Goal: Information Seeking & Learning: Learn about a topic

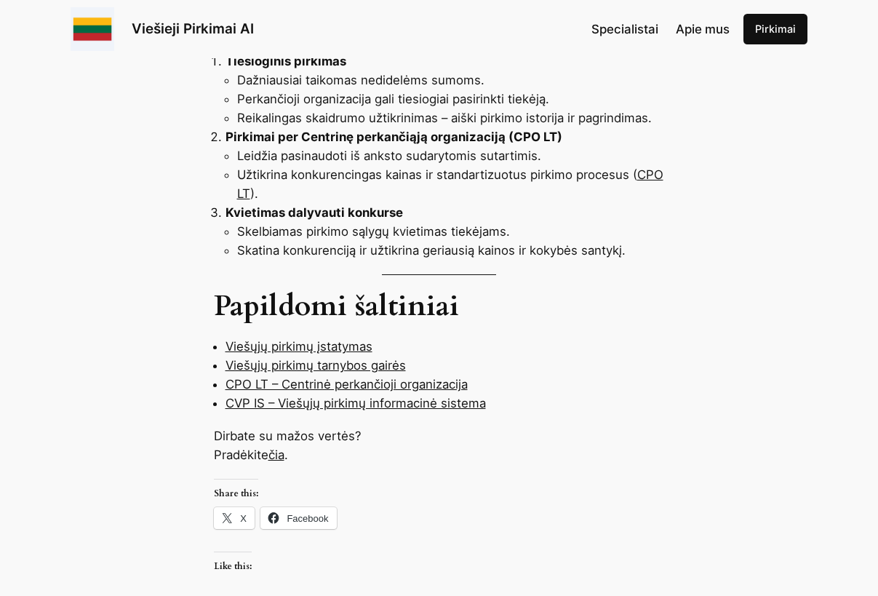
scroll to position [1164, 0]
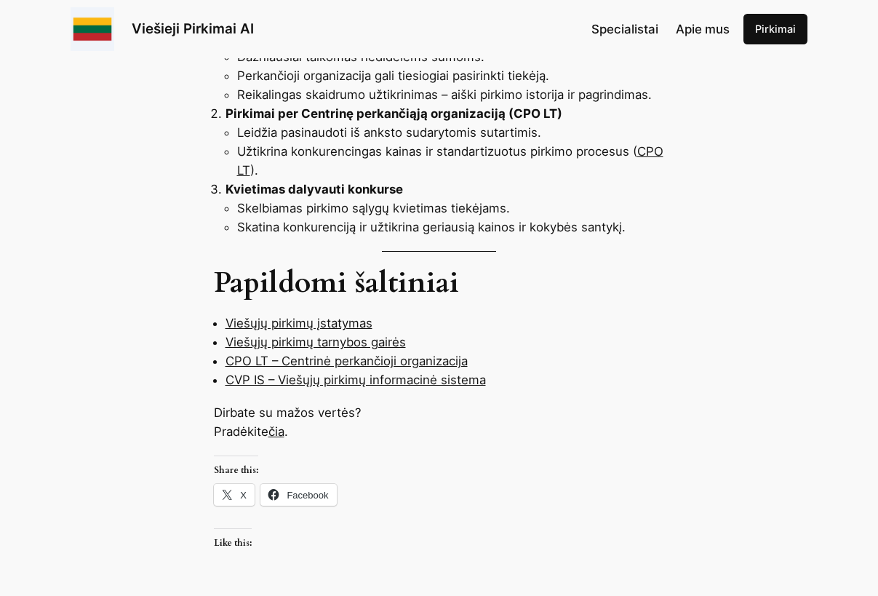
click at [252, 316] on link "Viešųjų pirkimų įstatymas" at bounding box center [299, 323] width 147 height 15
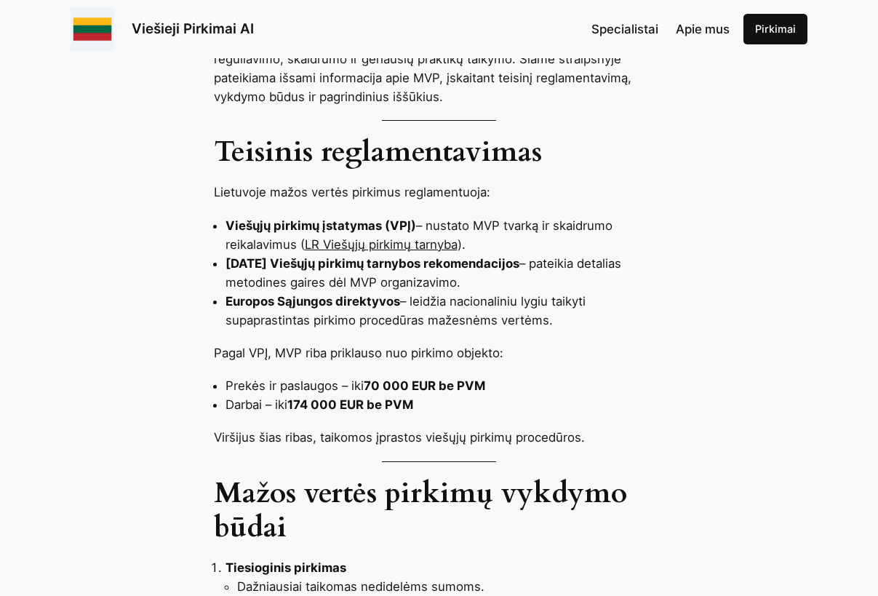
scroll to position [655, 0]
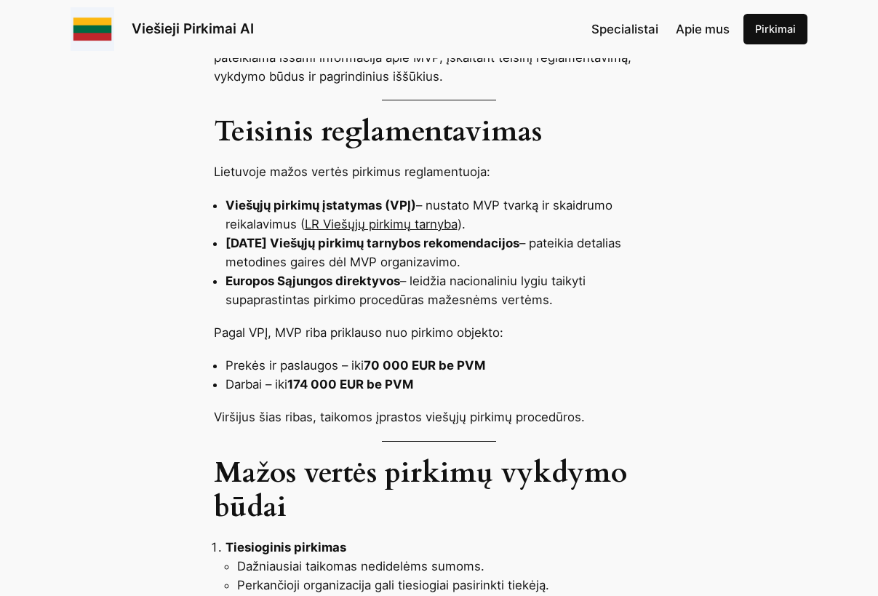
click at [400, 217] on link "LR Viešųjų pirkimų tarnyba" at bounding box center [381, 224] width 153 height 15
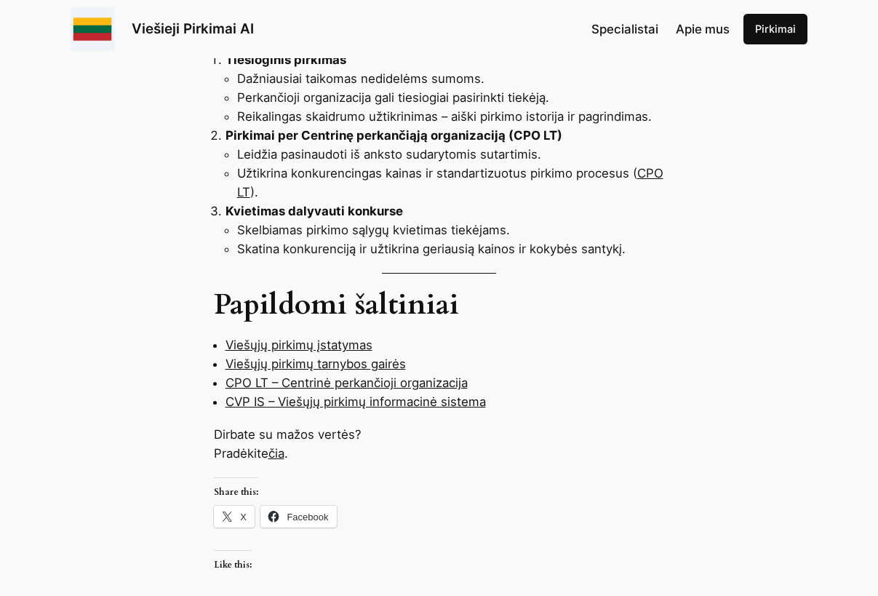
scroll to position [1237, 0]
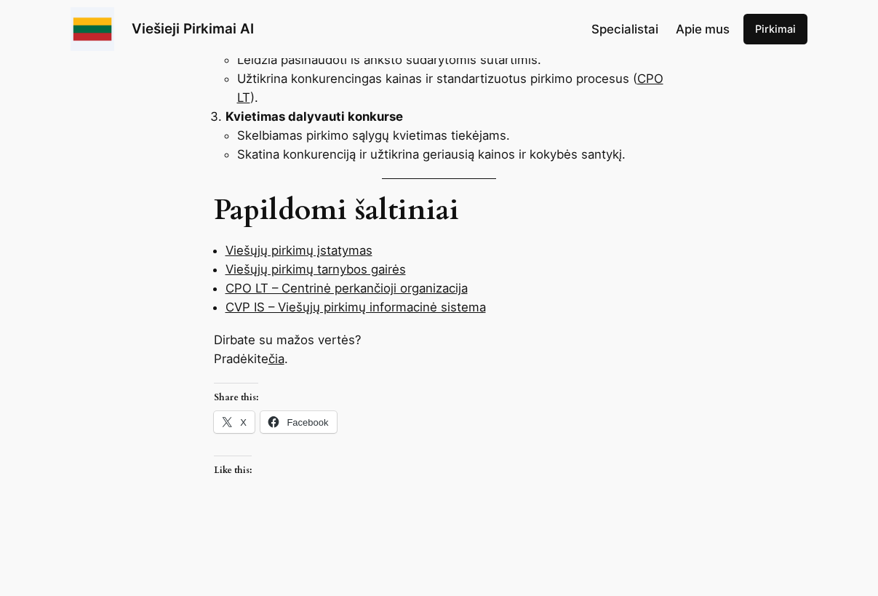
drag, startPoint x: 301, startPoint y: 217, endPoint x: 169, endPoint y: 317, distance: 165.2
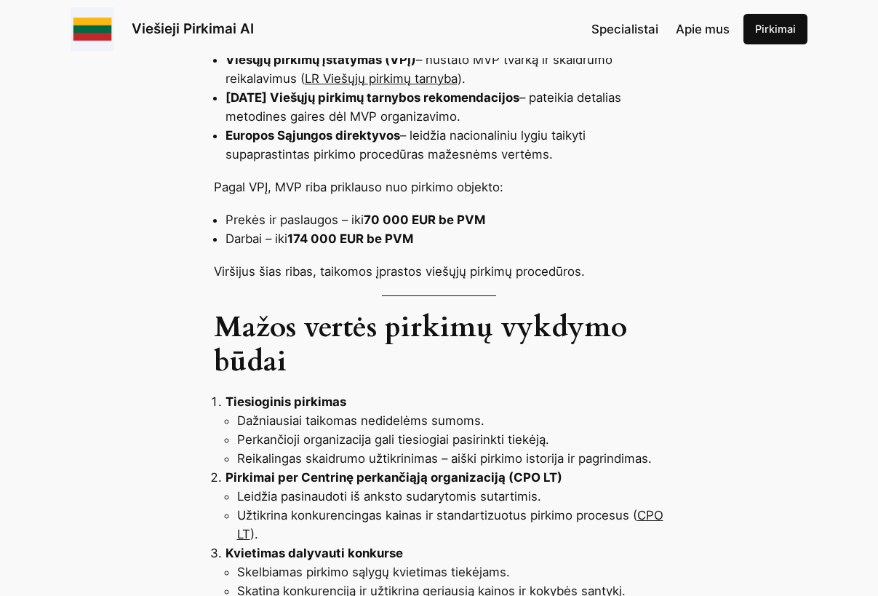
scroll to position [728, 0]
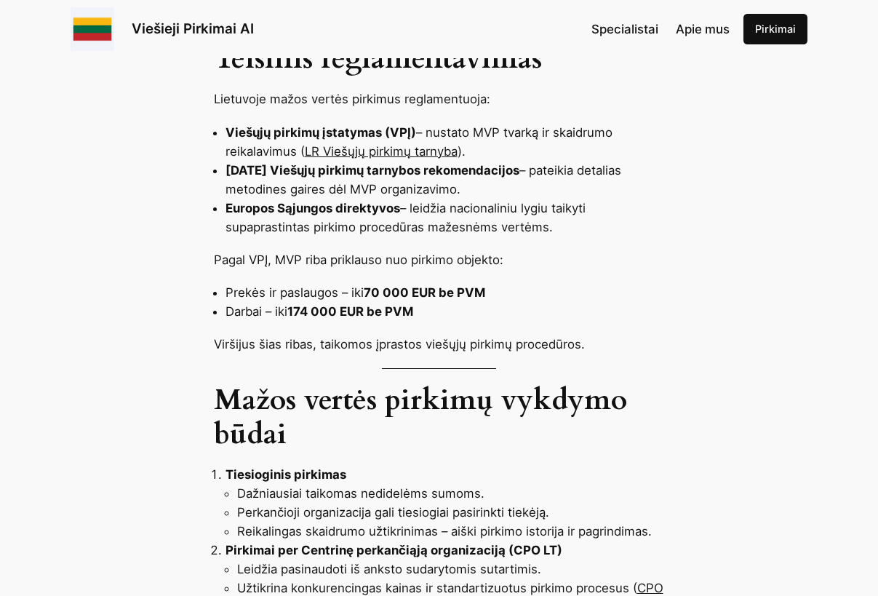
click at [627, 28] on span "Specialistai" at bounding box center [625, 29] width 67 height 15
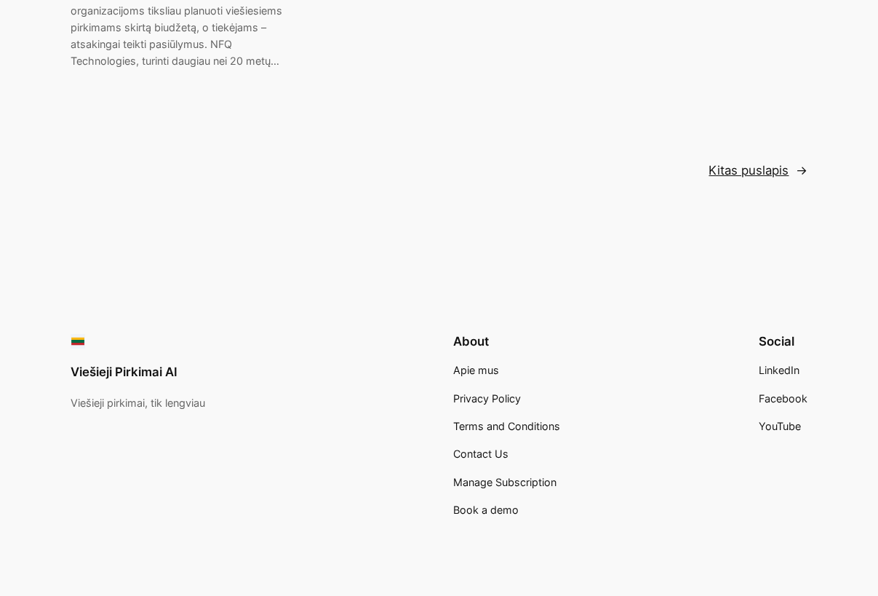
scroll to position [3159, 0]
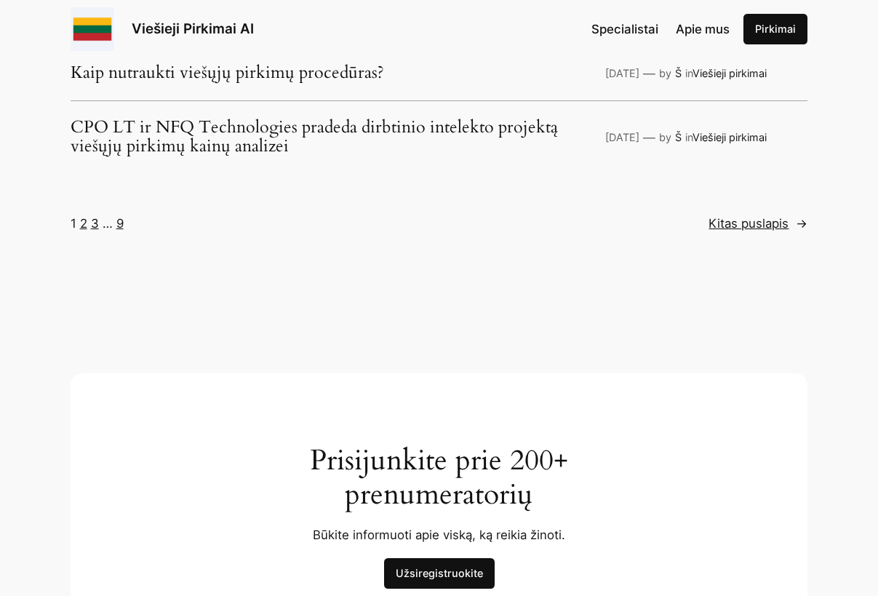
scroll to position [3784, 0]
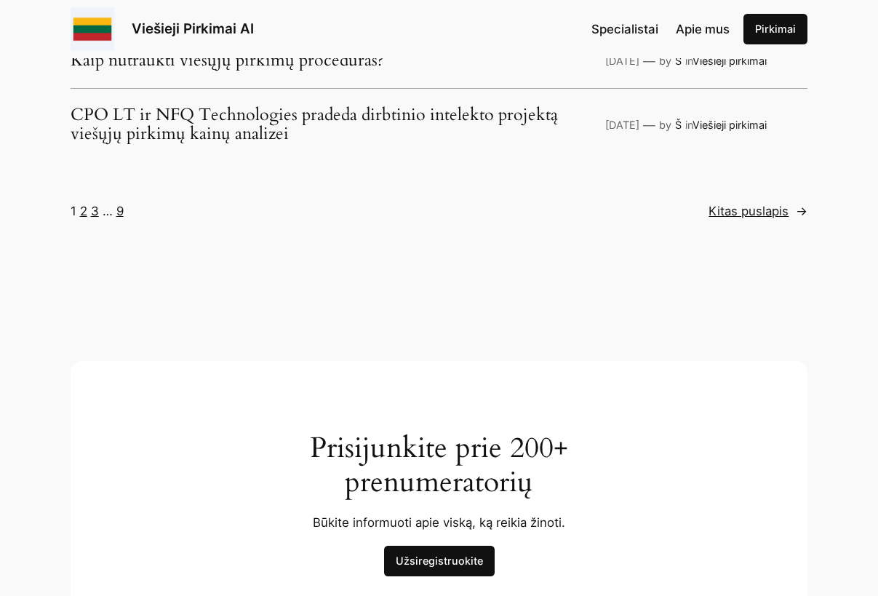
drag, startPoint x: 513, startPoint y: 286, endPoint x: 510, endPoint y: 252, distance: 34.3
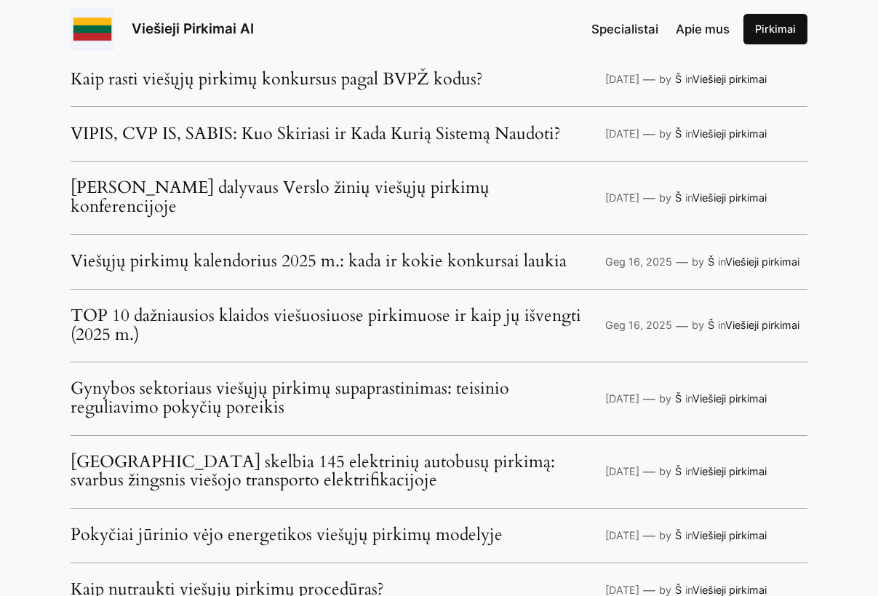
scroll to position [3202, 0]
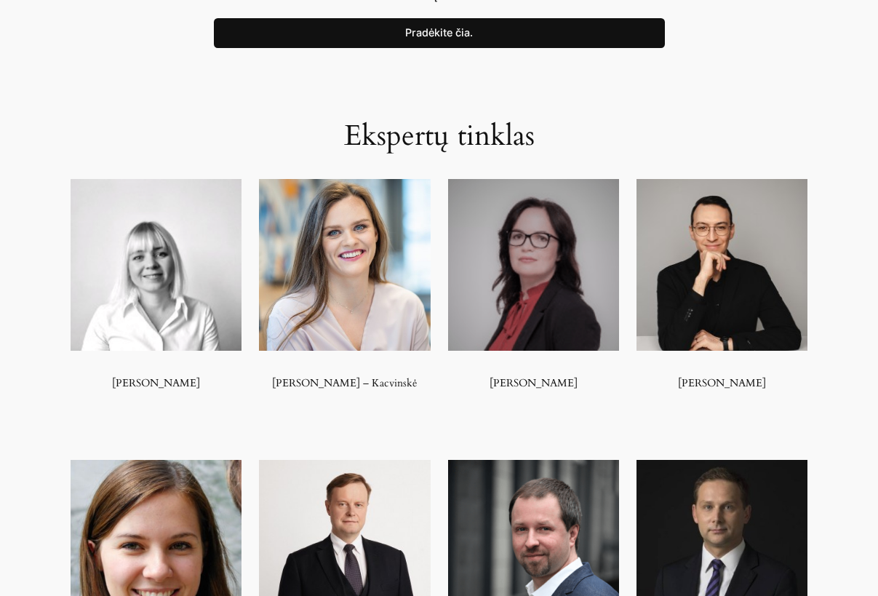
scroll to position [655, 0]
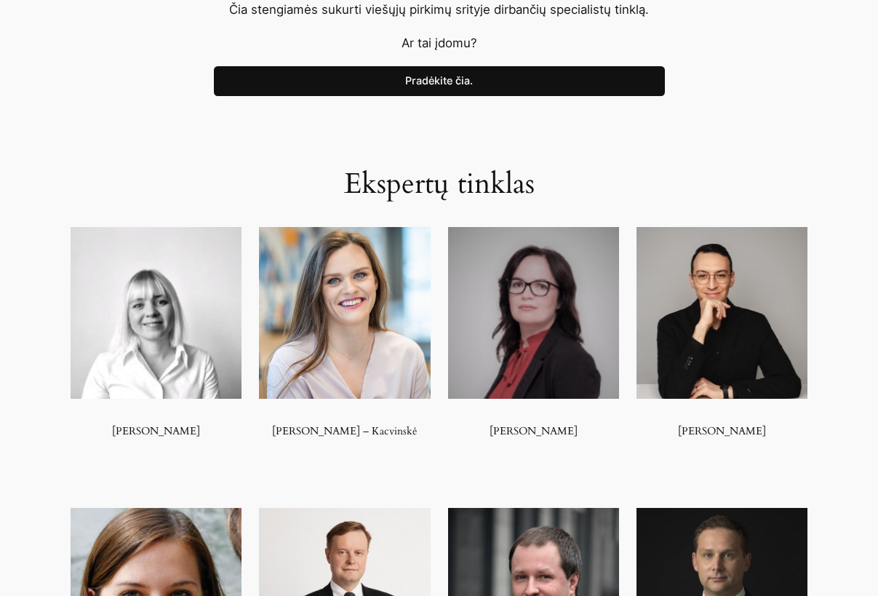
drag, startPoint x: 431, startPoint y: 76, endPoint x: 230, endPoint y: 78, distance: 201.6
click at [431, 76] on link "Pradėkite čia." at bounding box center [439, 81] width 451 height 31
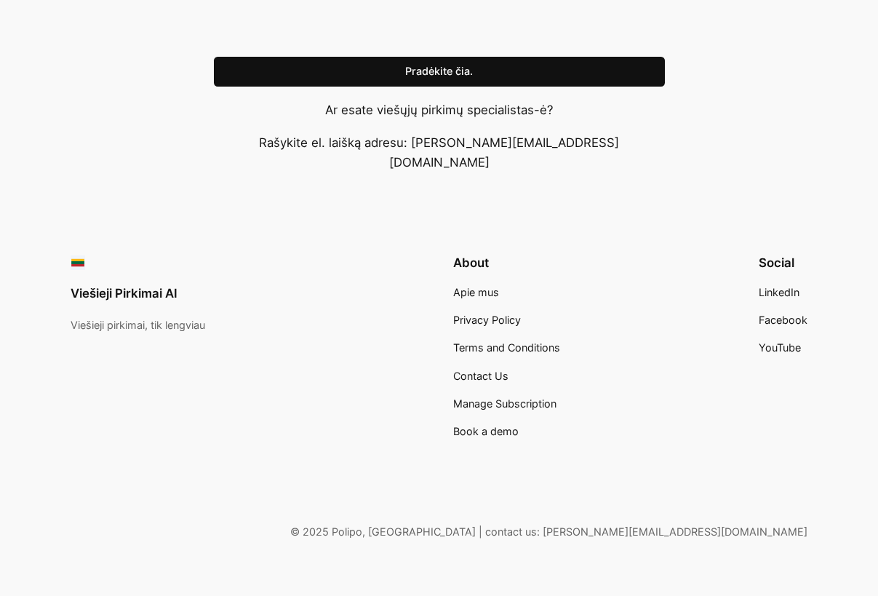
scroll to position [1404, 0]
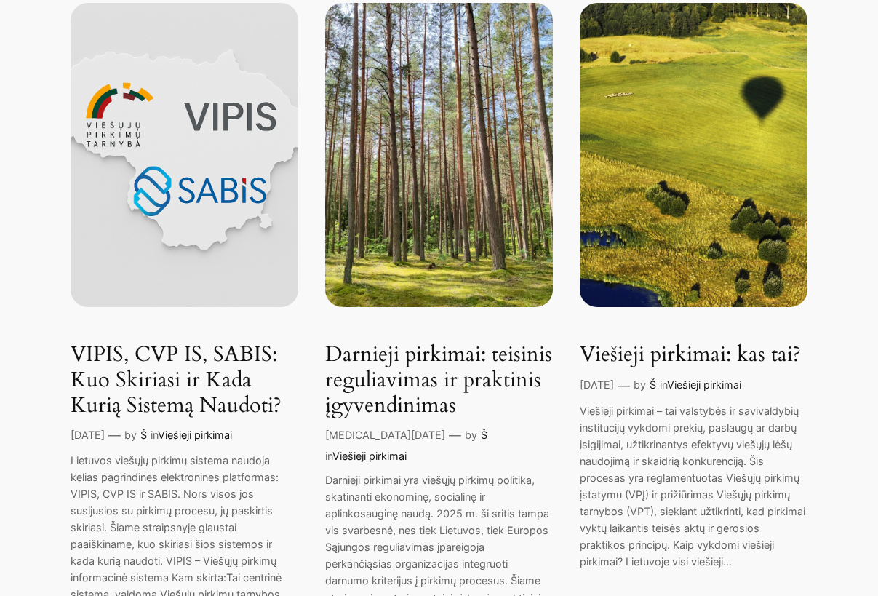
scroll to position [291, 0]
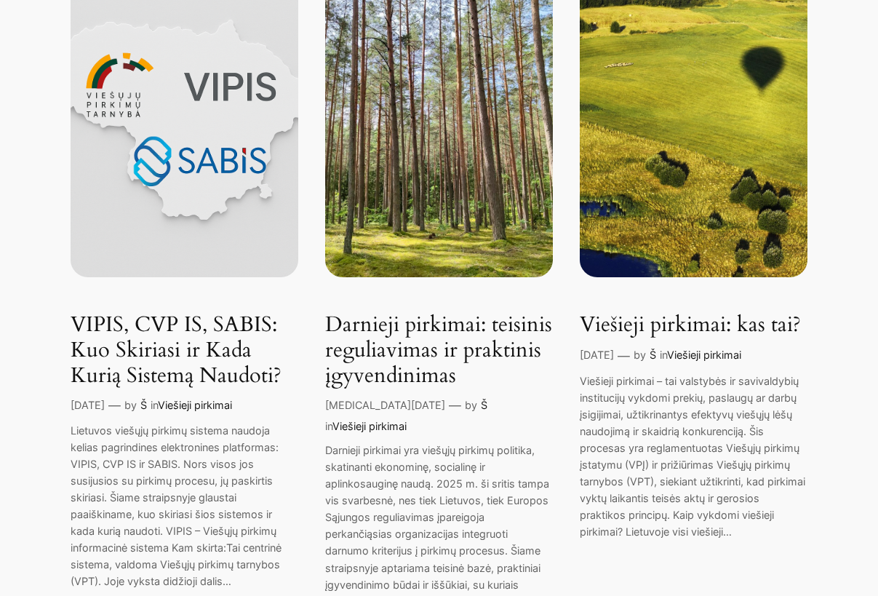
click at [158, 321] on link "VIPIS, CVP IS, SABIS: Kuo Skiriasi ir Kada Kurią Sistemą Naudoti?" at bounding box center [185, 350] width 228 height 76
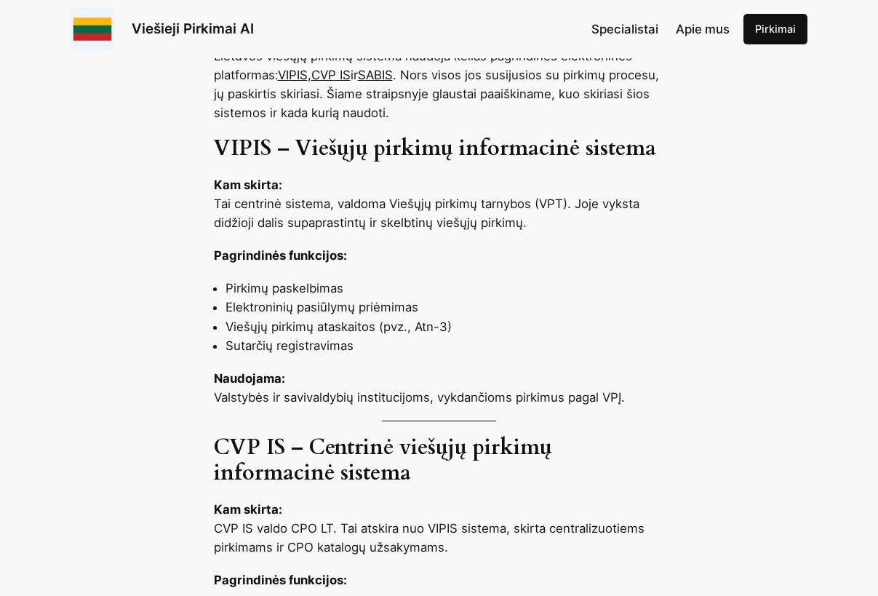
scroll to position [728, 0]
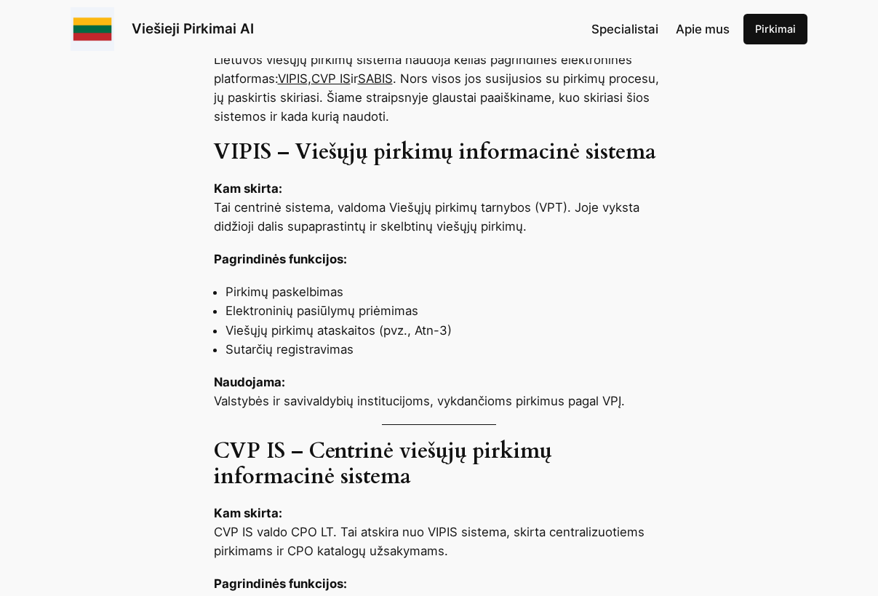
click at [299, 80] on link "VIPIS" at bounding box center [293, 78] width 30 height 15
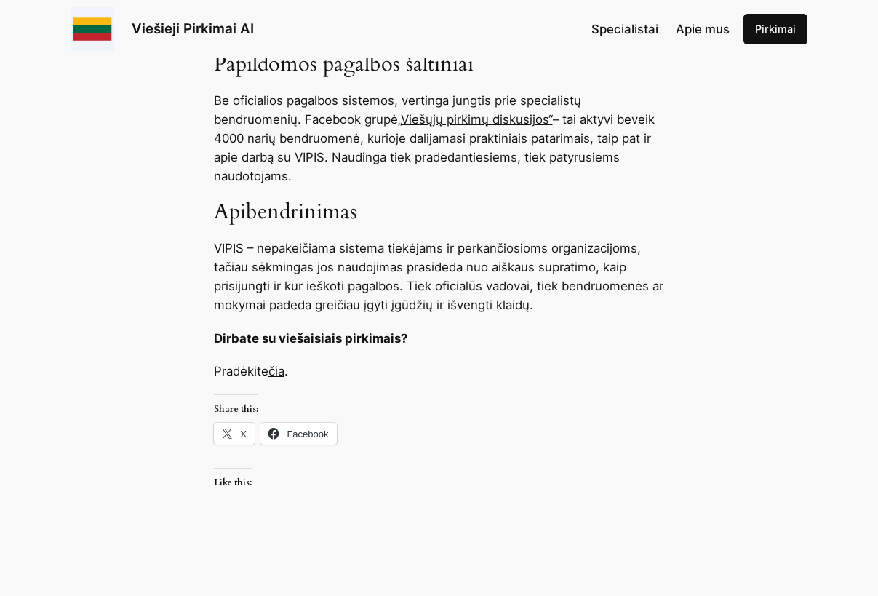
scroll to position [1528, 0]
